Goal: Information Seeking & Learning: Find specific fact

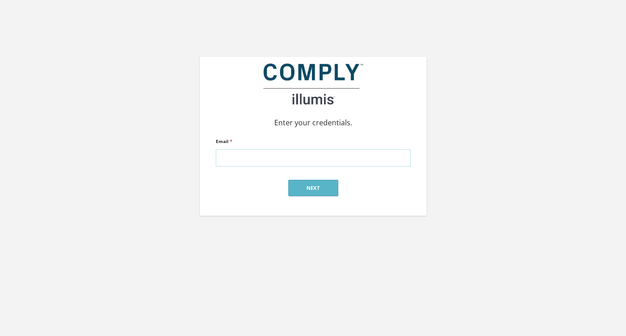
type input "alex@silverstreetstrategies.com"
click input "submit" at bounding box center [0, 0] width 0 height 0
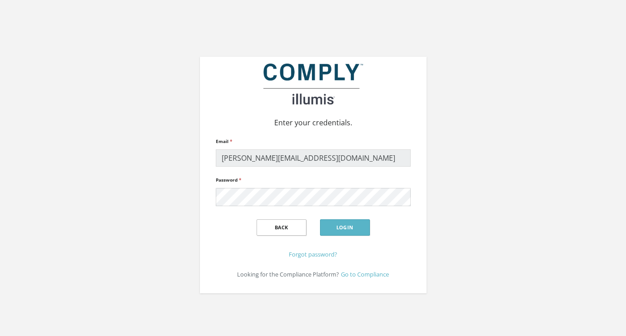
click input "submit" at bounding box center [0, 0] width 0 height 0
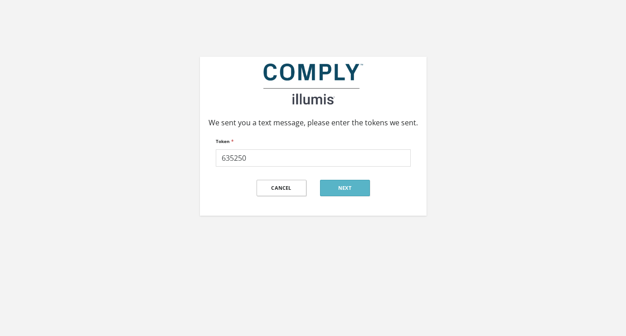
type input "635250"
click input "submit" at bounding box center [0, 0] width 0 height 0
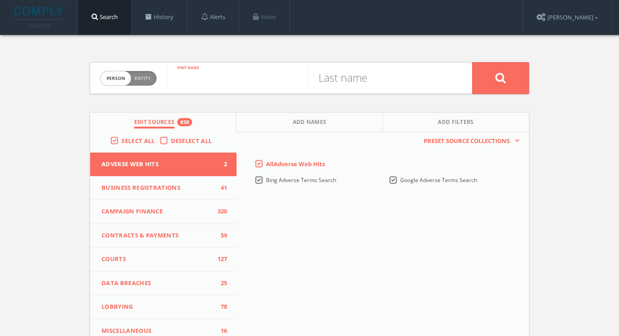
click at [236, 72] on input "text" at bounding box center [237, 78] width 141 height 24
paste input "[PERSON_NAME]"
drag, startPoint x: 225, startPoint y: 79, endPoint x: 294, endPoint y: 79, distance: 68.5
click at [294, 79] on input "[PERSON_NAME]" at bounding box center [237, 78] width 141 height 24
type input "[PERSON_NAME]"
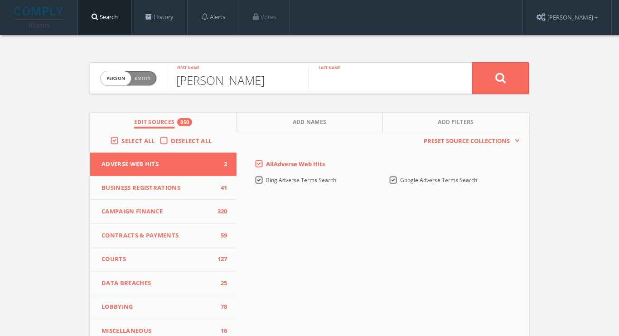
click at [358, 79] on input "text" at bounding box center [378, 78] width 141 height 24
paste input "Gabard"
type input "Gabard"
click at [501, 78] on button at bounding box center [501, 78] width 57 height 32
